Goal: Task Accomplishment & Management: Use online tool/utility

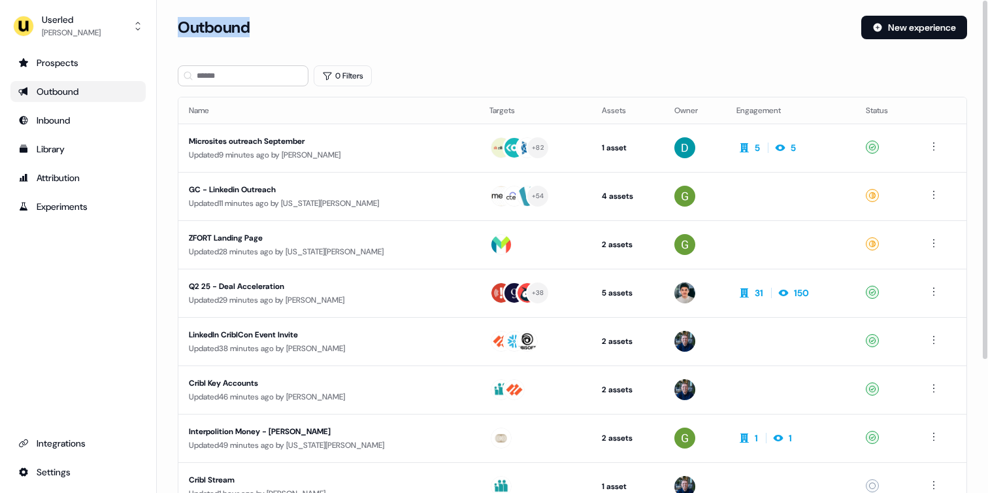
drag, startPoint x: 179, startPoint y: 28, endPoint x: 269, endPoint y: 27, distance: 90.2
click at [269, 27] on div "Outbound" at bounding box center [514, 28] width 673 height 24
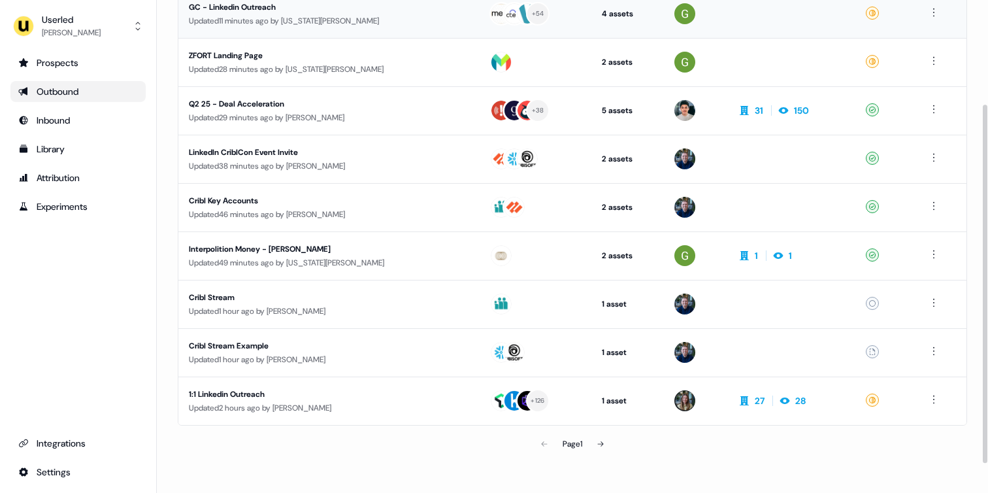
scroll to position [182, 0]
click at [664, 451] on div "Page 1" at bounding box center [572, 444] width 256 height 26
click at [606, 445] on button at bounding box center [600, 444] width 26 height 26
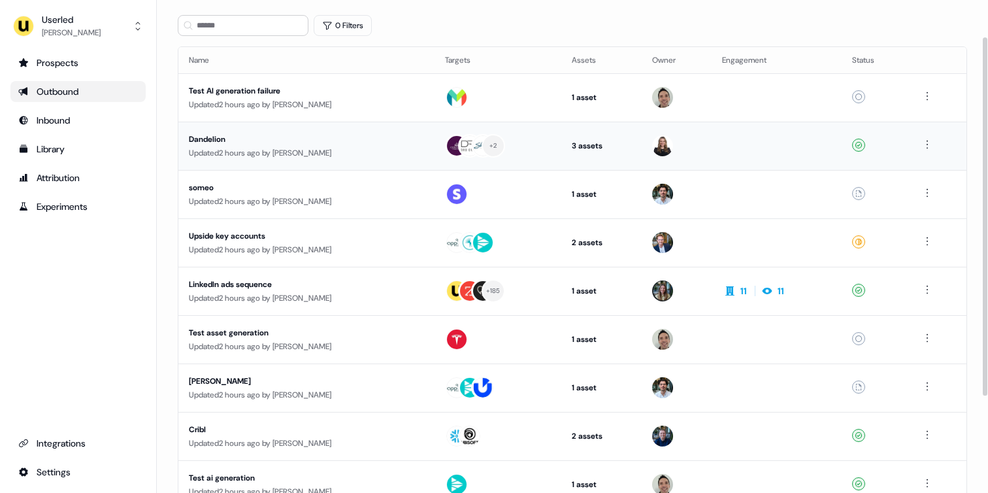
scroll to position [182, 0]
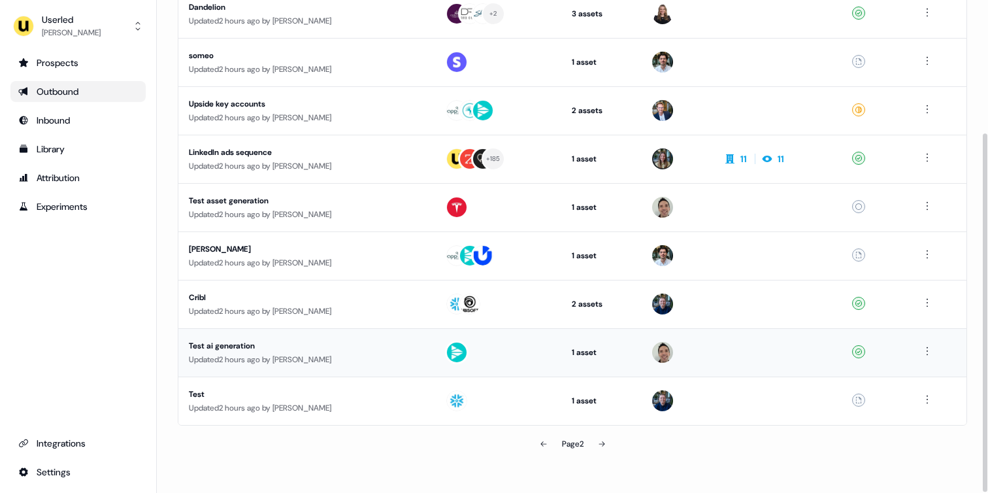
click at [388, 358] on div "Updated 2 hours ago by [PERSON_NAME]" at bounding box center [306, 359] width 235 height 13
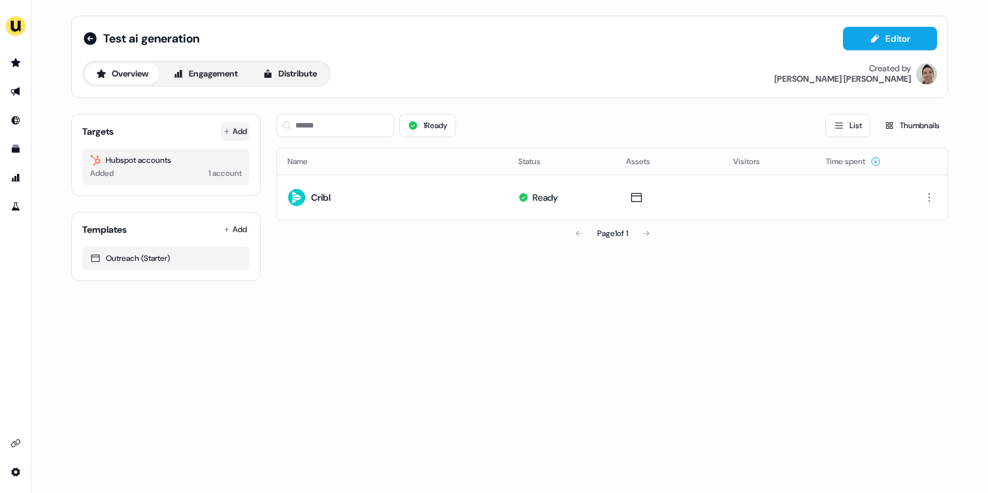
click at [235, 138] on button "Add" at bounding box center [235, 131] width 29 height 18
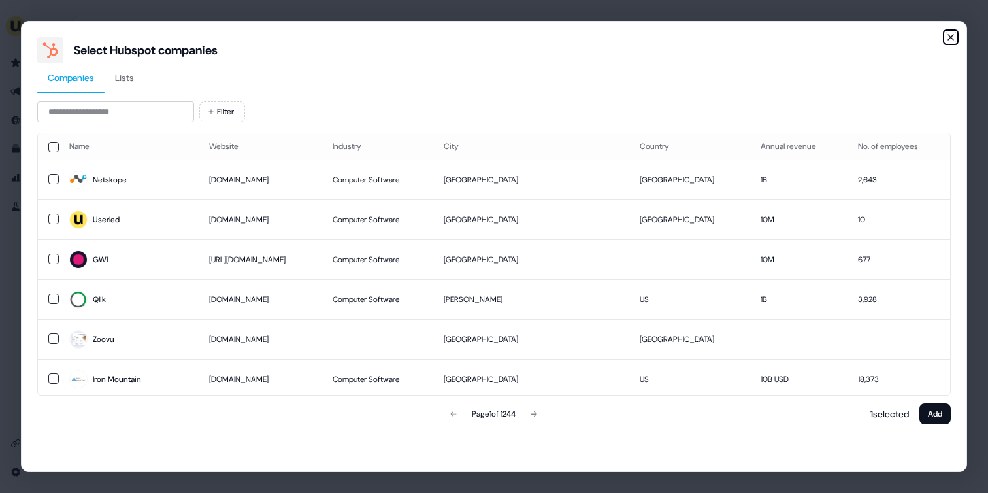
click at [948, 35] on icon "button" at bounding box center [950, 37] width 5 height 5
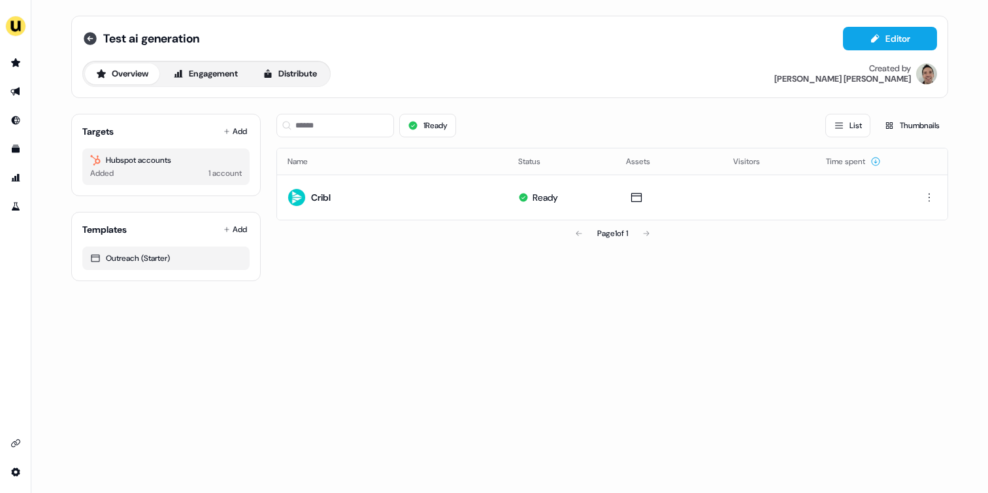
click at [89, 37] on icon at bounding box center [90, 38] width 13 height 13
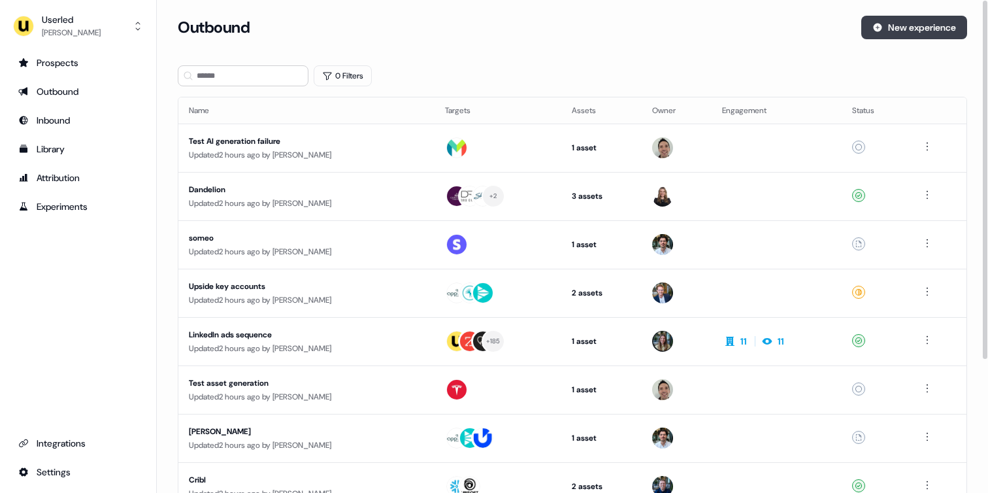
click at [898, 26] on button "New experience" at bounding box center [914, 28] width 106 height 24
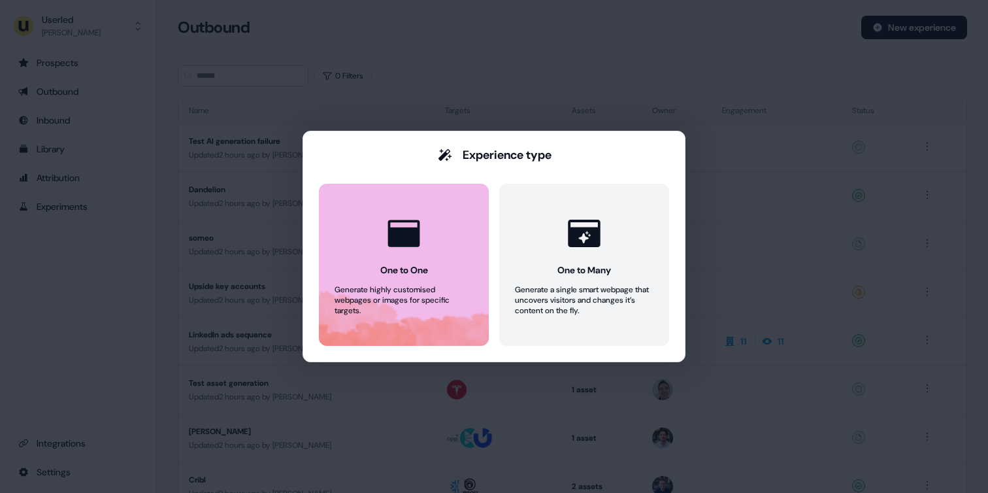
click at [454, 249] on button "One to One Generate highly customised webpages or images for specific targets." at bounding box center [404, 265] width 170 height 162
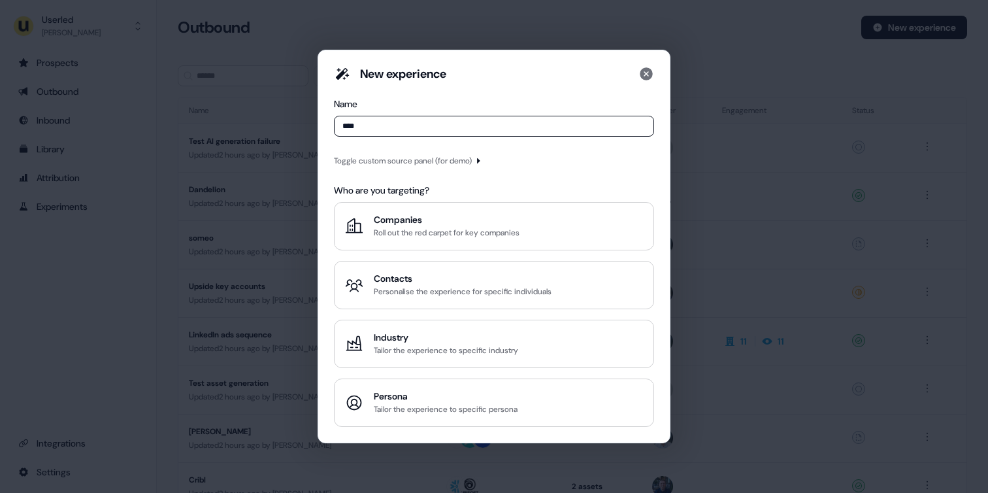
type input "****"
click at [480, 160] on icon "button" at bounding box center [478, 160] width 3 height 5
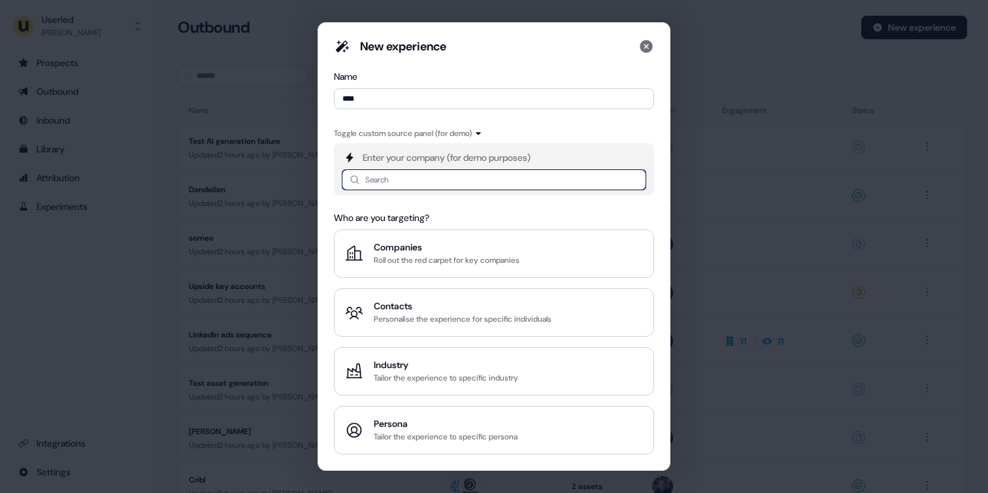
click at [408, 179] on input at bounding box center [494, 179] width 304 height 21
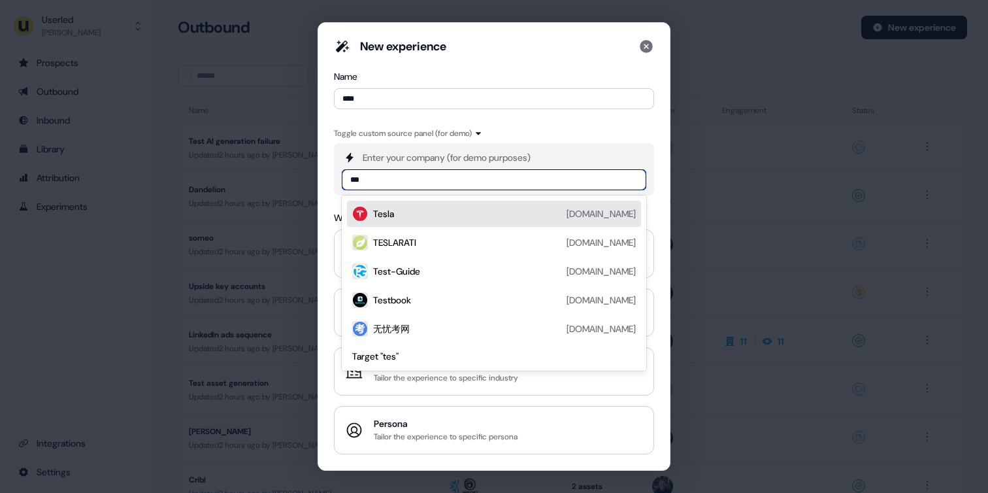
type input "****"
type input "******"
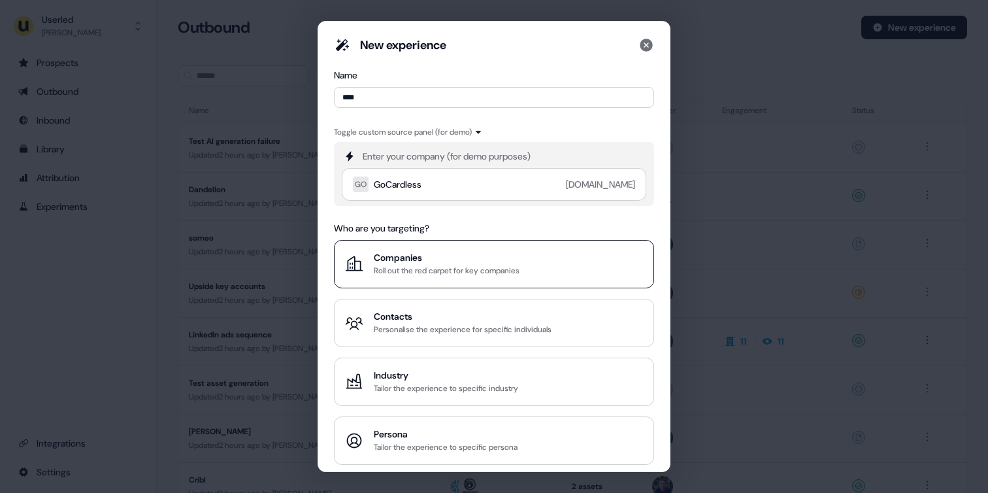
click at [427, 258] on div "Companies" at bounding box center [447, 257] width 146 height 13
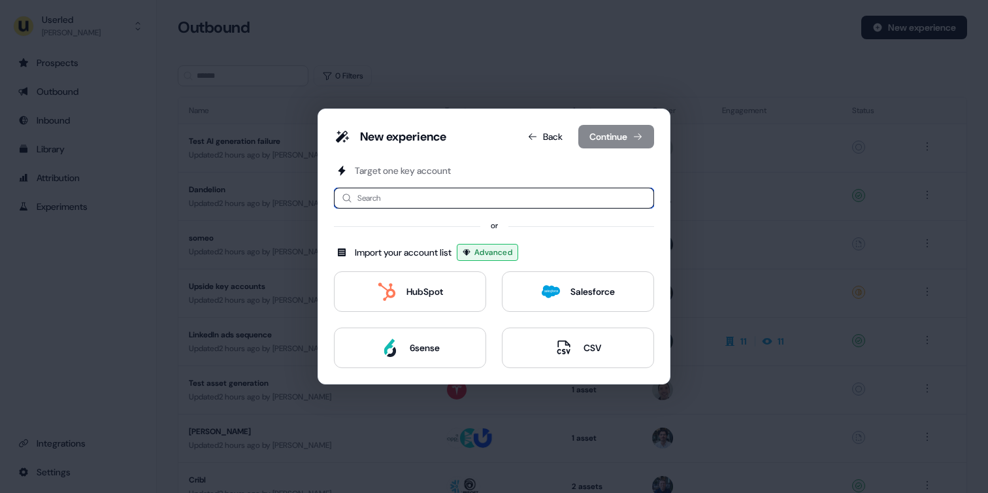
click at [474, 199] on input at bounding box center [494, 197] width 320 height 21
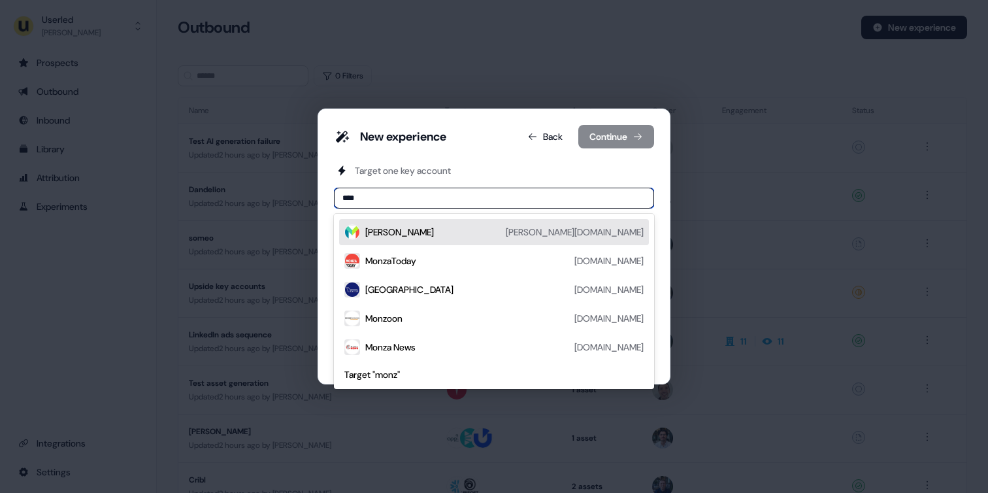
type input "*****"
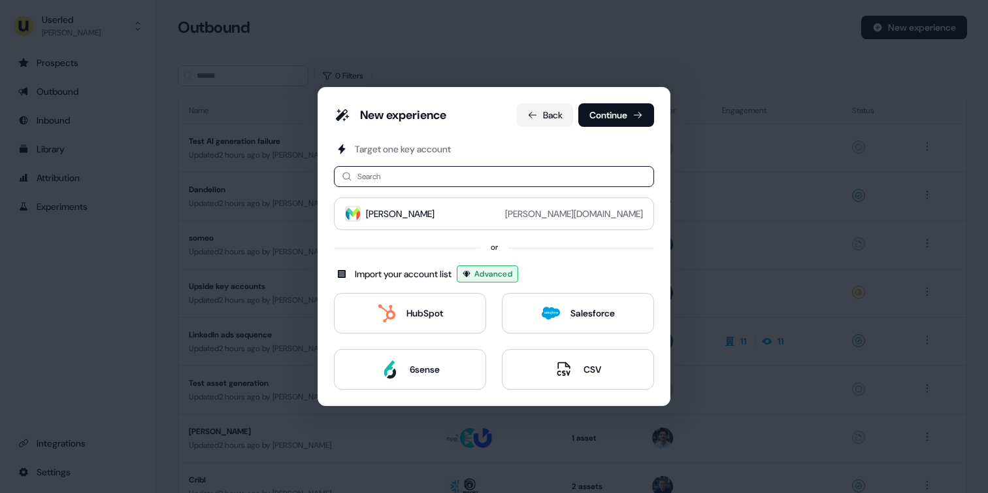
click at [544, 118] on button "Back" at bounding box center [545, 115] width 56 height 24
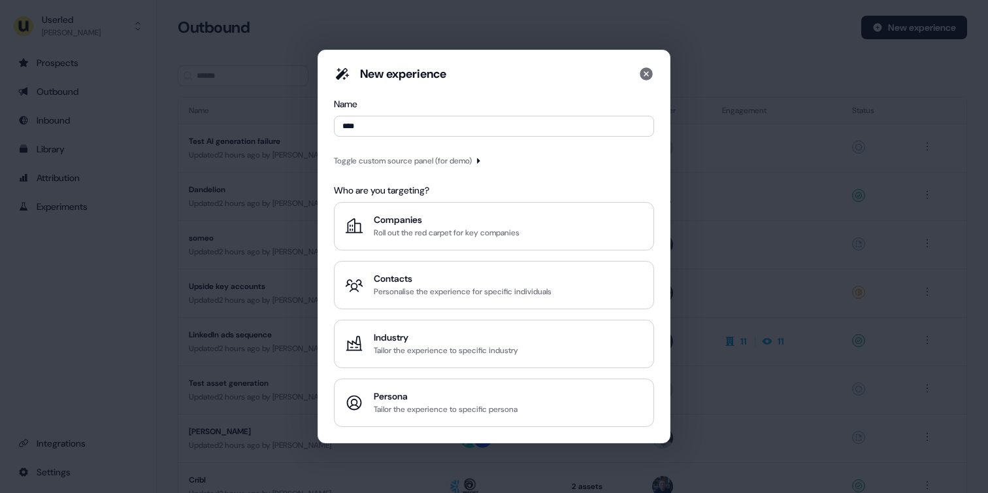
click at [490, 161] on div "Toggle custom source panel (for demo)" at bounding box center [494, 160] width 320 height 16
click at [480, 160] on icon "button" at bounding box center [478, 160] width 3 height 5
